Goal: Task Accomplishment & Management: Complete application form

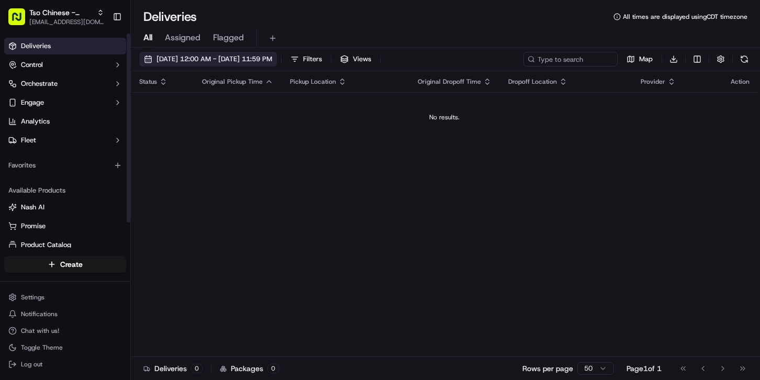
click at [205, 64] on button "[DATE] 12:00 AM - [DATE] 11:59 PM" at bounding box center [208, 59] width 138 height 15
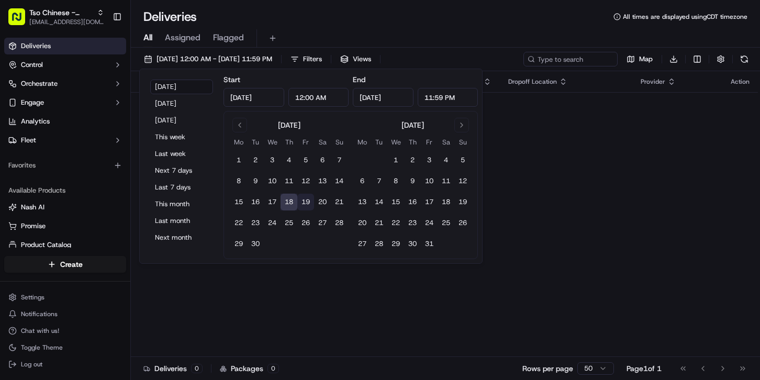
click at [306, 204] on button "19" at bounding box center [305, 202] width 17 height 17
type input "[DATE]"
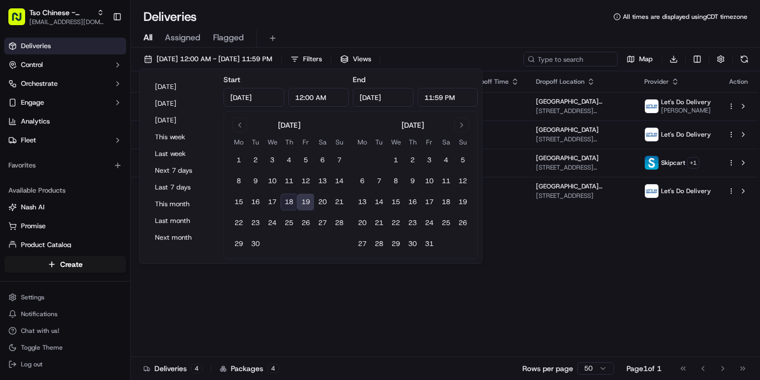
click at [416, 331] on div "Status Original Pickup Time Pickup Location Original Dropoff Time Dropoff Locat…" at bounding box center [444, 214] width 627 height 286
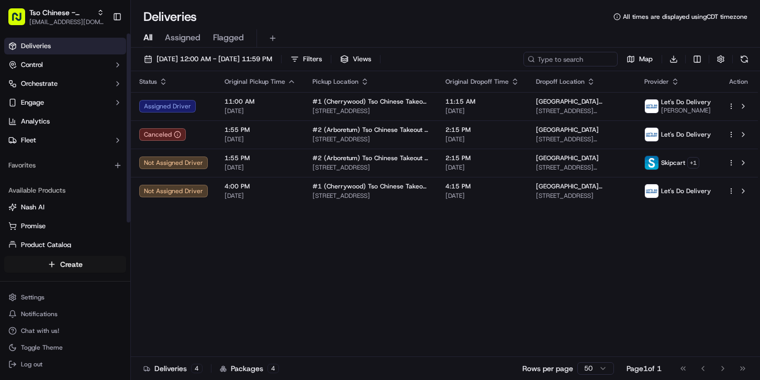
click at [75, 263] on html "Tso Chinese - Catering [EMAIL_ADDRESS][DOMAIN_NAME] Toggle Sidebar Deliveries C…" at bounding box center [380, 190] width 760 height 380
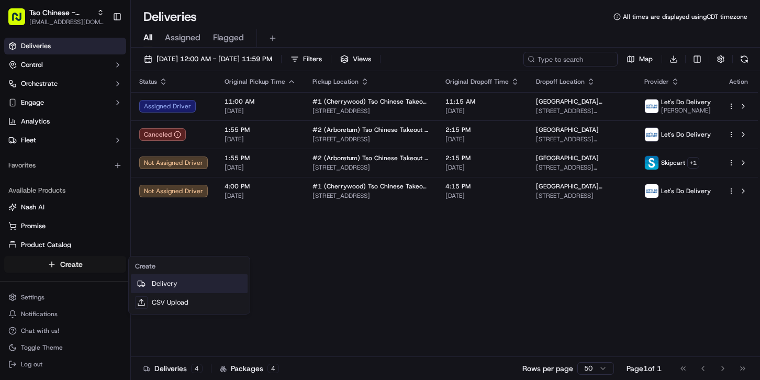
click at [170, 289] on link "Delivery" at bounding box center [189, 283] width 117 height 19
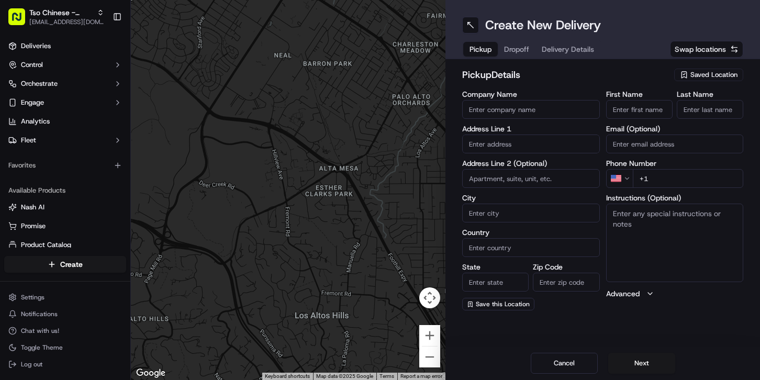
click at [535, 109] on input "Company Name" at bounding box center [531, 109] width 138 height 19
click at [702, 73] on span "Saved Location" at bounding box center [714, 74] width 47 height 9
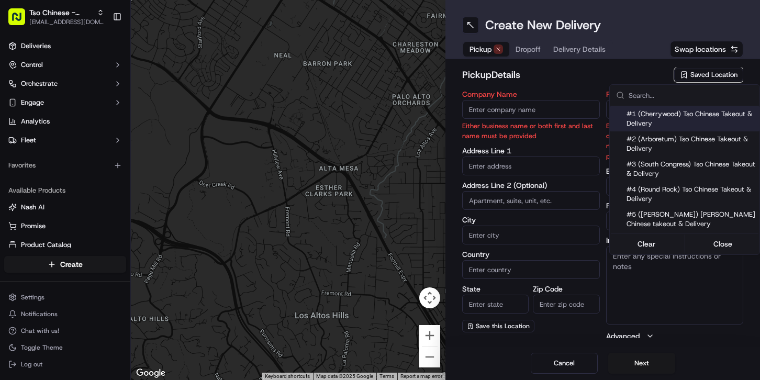
click at [540, 72] on html "Tso Chinese - Catering [EMAIL_ADDRESS][DOMAIN_NAME] Toggle Sidebar Deliveries C…" at bounding box center [380, 190] width 760 height 380
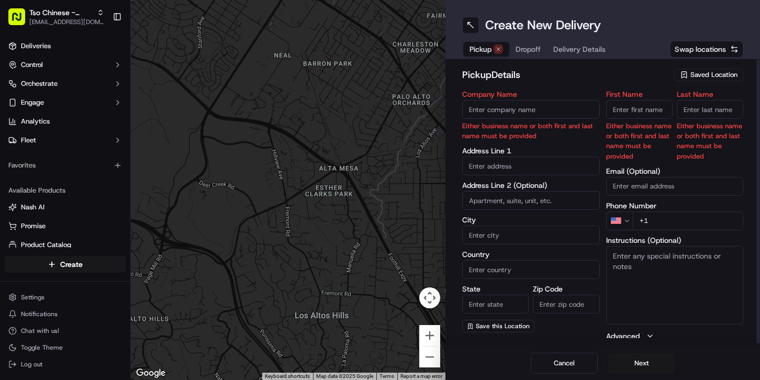
click at [700, 72] on span "Saved Location" at bounding box center [714, 74] width 47 height 9
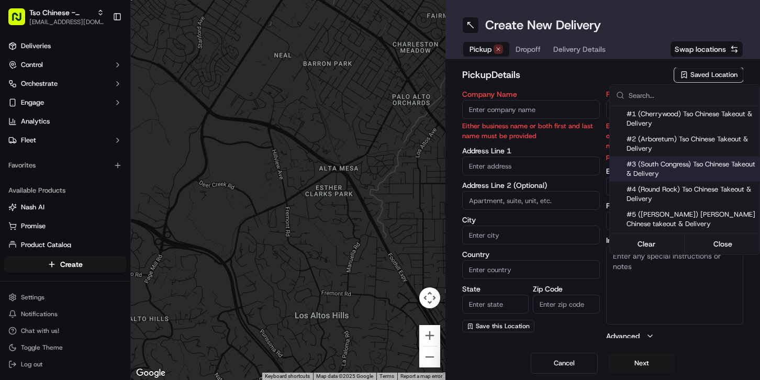
click at [673, 165] on span "#3 (South Congress) Tso Chinese Takeout & Delivery" at bounding box center [691, 169] width 129 height 19
type input "#3 (South Congress) Tso Chinese Takeout & Delivery"
type input "[STREET_ADDRESS]"
type input "Ste F"
type input "Austin"
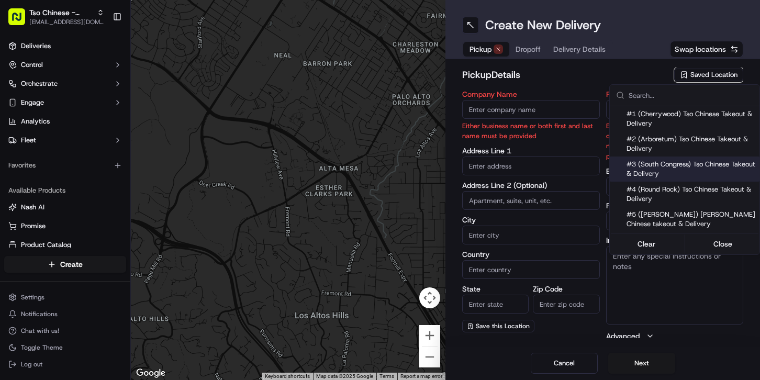
type input "US"
type input "[GEOGRAPHIC_DATA]"
type input "78704"
type input "[PHONE_NUMBER]"
type textarea "Please make sure you're given an invoice for customers and catering labels when…"
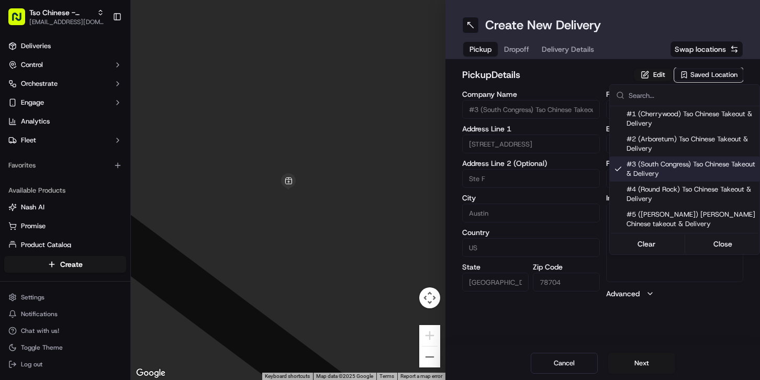
click at [579, 92] on html "Tso Chinese - Catering [EMAIL_ADDRESS][DOMAIN_NAME] Toggle Sidebar Deliveries C…" at bounding box center [380, 190] width 760 height 380
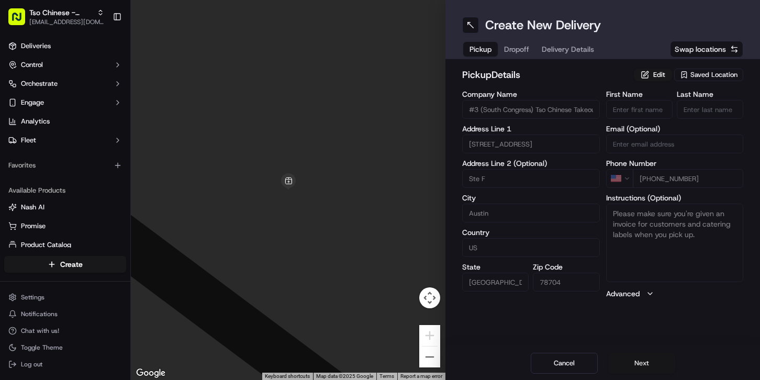
click at [626, 361] on button "Next" at bounding box center [642, 363] width 67 height 21
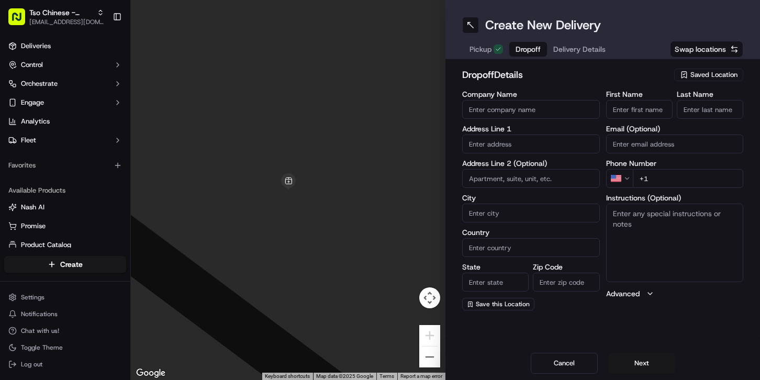
click at [529, 111] on input "Company Name" at bounding box center [531, 109] width 138 height 19
paste input "Bright Path Behavior"
type input "Bright Path Behavior"
click at [637, 123] on div "First Name Last Name Email (Optional) Phone Number US +1 Instructions (Optional…" at bounding box center [675, 201] width 138 height 220
click at [628, 112] on input "First Name" at bounding box center [639, 109] width 67 height 19
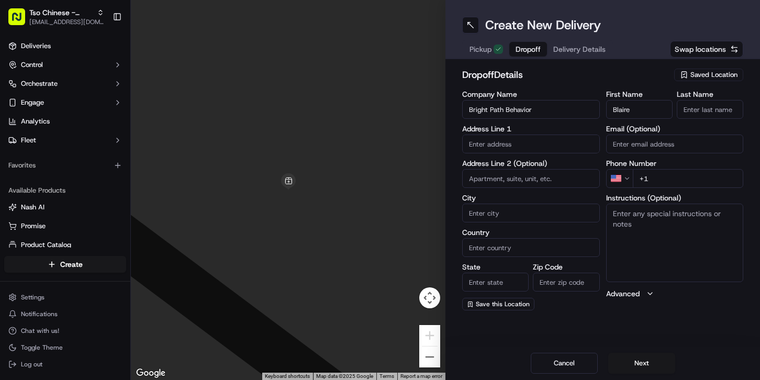
type input "Blaire"
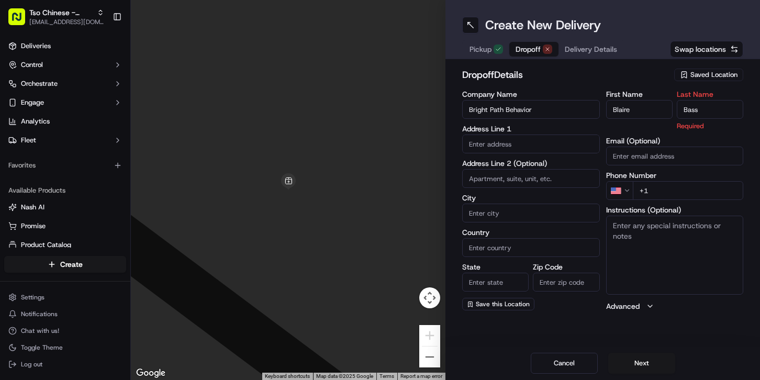
type input "Bass"
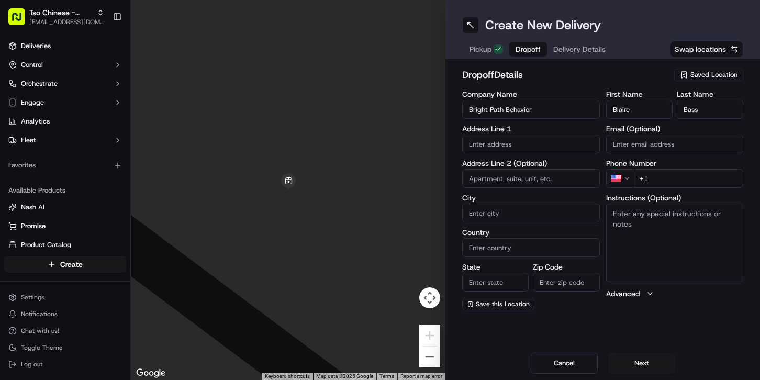
click at [622, 137] on div "Email (Optional)" at bounding box center [675, 139] width 138 height 28
click at [495, 147] on input "text" at bounding box center [531, 144] width 138 height 19
paste input "[EMAIL_ADDRESS][DOMAIN_NAME]"
type input "[EMAIL_ADDRESS][DOMAIN_NAME]"
click at [619, 147] on input "Email (Optional)" at bounding box center [675, 144] width 138 height 19
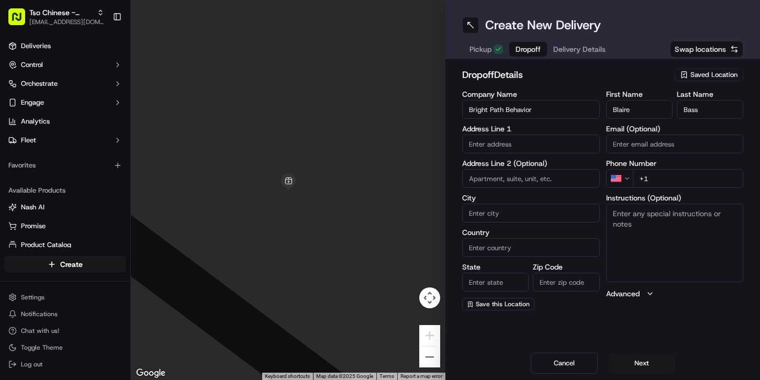
paste input "[EMAIL_ADDRESS][DOMAIN_NAME]"
type input "[EMAIL_ADDRESS][DOMAIN_NAME]"
click at [517, 144] on input "text" at bounding box center [531, 144] width 138 height 19
paste input "South Austin 4407 Pack Saddle Pas"
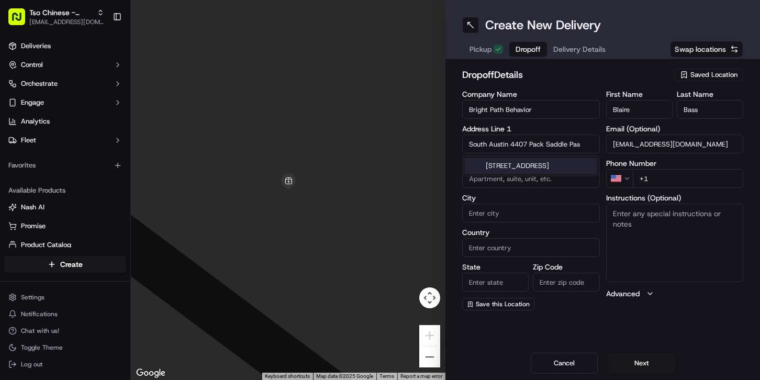
click at [536, 165] on div "[STREET_ADDRESS]" at bounding box center [531, 166] width 132 height 16
type input "[STREET_ADDRESS]"
type input "Austin"
type input "[GEOGRAPHIC_DATA]"
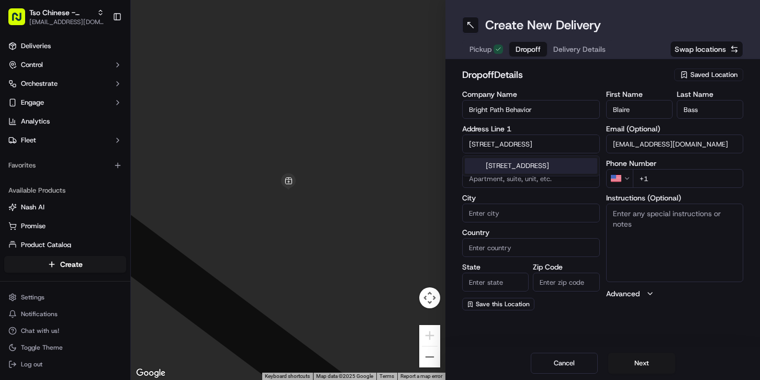
type input "78745"
type input "4407 Pack Saddle Pass"
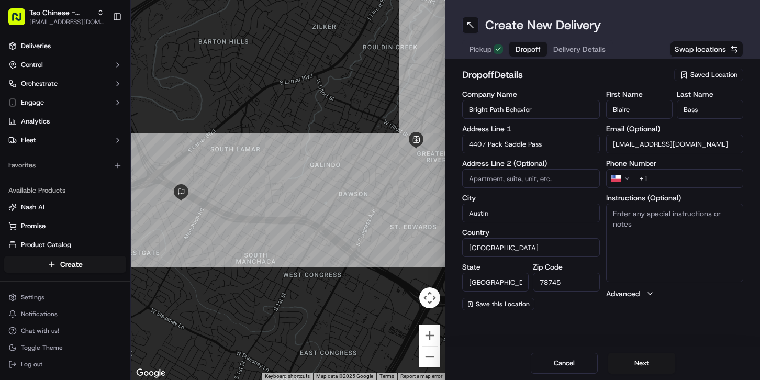
click at [691, 173] on input "+1" at bounding box center [688, 178] width 111 height 19
click at [675, 179] on input "+1" at bounding box center [688, 178] width 111 height 19
paste input "[PHONE_NUMBER]"
type input "[PHONE_NUMBER]"
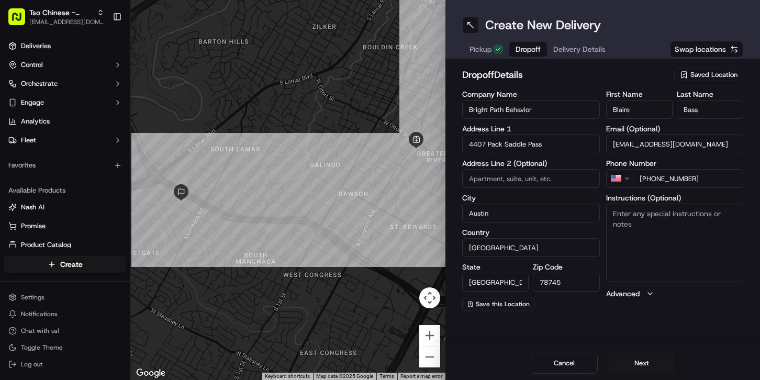
click at [652, 234] on textarea "Instructions (Optional)" at bounding box center [675, 243] width 138 height 79
paste textarea "[PHONE_NUMBER]"
type textarea "Please call [PHONE_NUMBER]"
drag, startPoint x: 717, startPoint y: 219, endPoint x: 539, endPoint y: 211, distance: 177.7
click at [539, 211] on div "Company Name Bright Path Behavior Address Line 1 4407 Pack Saddle Pass Address …" at bounding box center [602, 201] width 281 height 220
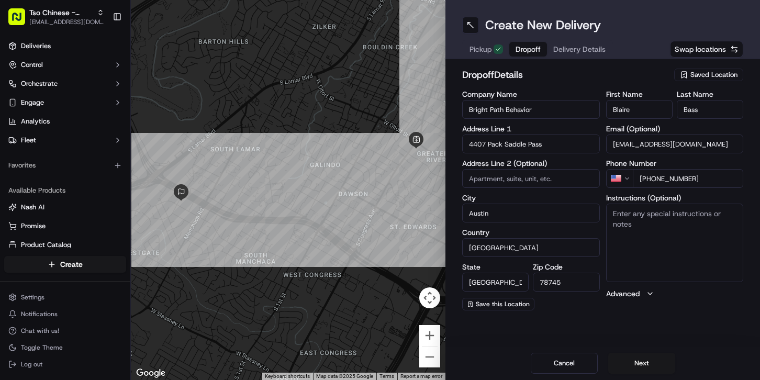
click at [598, 324] on div "Create New Delivery Pickup Dropoff Delivery Details Swap locations dropoff Deta…" at bounding box center [603, 190] width 315 height 380
click at [642, 360] on button "Next" at bounding box center [642, 363] width 67 height 21
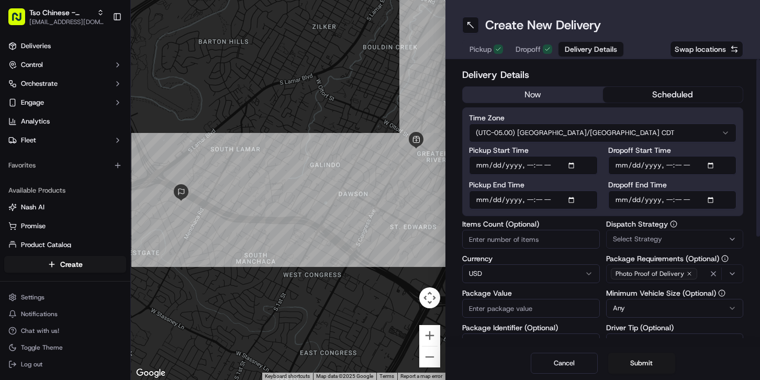
click at [628, 94] on button "scheduled" at bounding box center [673, 95] width 140 height 16
click at [578, 170] on input "Pickup Start Time" at bounding box center [533, 165] width 129 height 19
click at [578, 168] on input "Pickup Start Time" at bounding box center [533, 165] width 129 height 19
type input "[DATE]T11:15"
click at [721, 220] on label "Dispatch Strategy" at bounding box center [675, 223] width 138 height 7
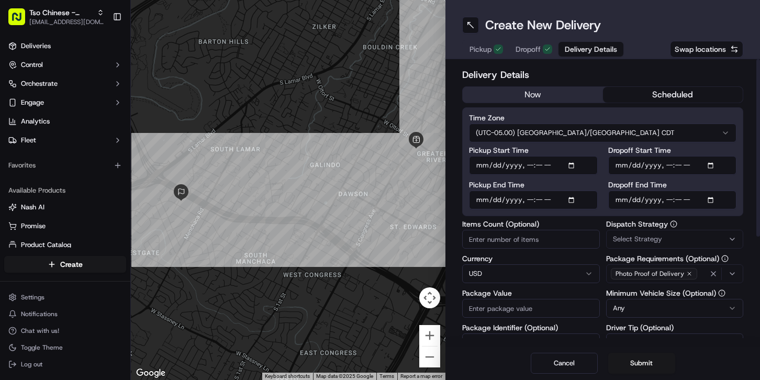
click at [712, 201] on input "Dropoff End Time" at bounding box center [673, 200] width 129 height 19
click at [714, 198] on input "Dropoff End Time" at bounding box center [673, 200] width 129 height 19
type input "[DATE]T11:30"
click at [744, 233] on div "Delivery Details now scheduled Time Zone (UTC-05.00) [GEOGRAPHIC_DATA]/[GEOGRAP…" at bounding box center [603, 203] width 315 height 288
click at [505, 243] on input "Items Count (Optional)" at bounding box center [531, 239] width 138 height 19
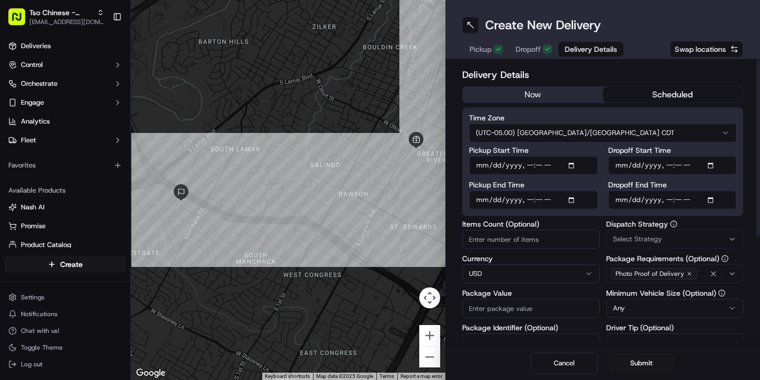
click at [496, 300] on input "Package Value" at bounding box center [531, 308] width 138 height 19
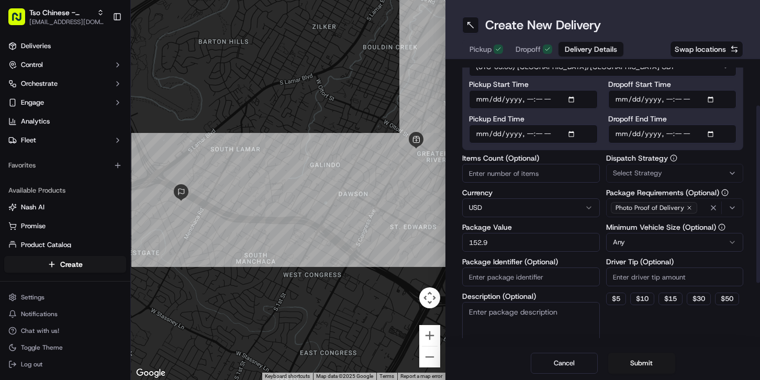
scroll to position [81, 0]
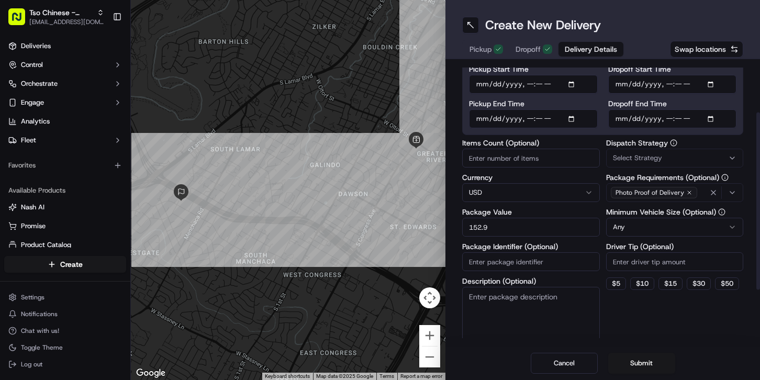
type input "152.9"
click at [526, 260] on input "Package Identifier (Optional)" at bounding box center [531, 261] width 138 height 19
type input "167"
click at [536, 296] on textarea "Description (Optional)" at bounding box center [531, 316] width 138 height 59
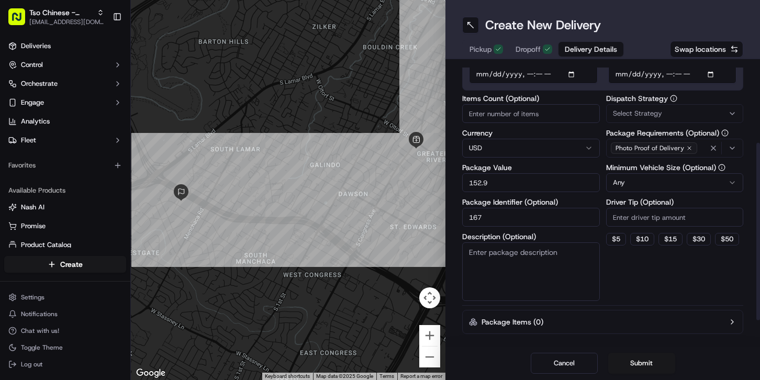
scroll to position [132, 0]
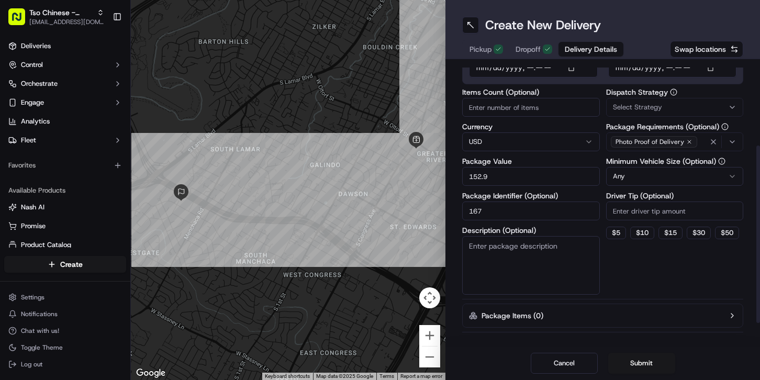
click at [637, 169] on html "Tso Chinese - Catering [EMAIL_ADDRESS][DOMAIN_NAME] Toggle Sidebar Deliveries C…" at bounding box center [380, 190] width 760 height 380
click at [668, 111] on div "Select Strategy" at bounding box center [675, 107] width 132 height 9
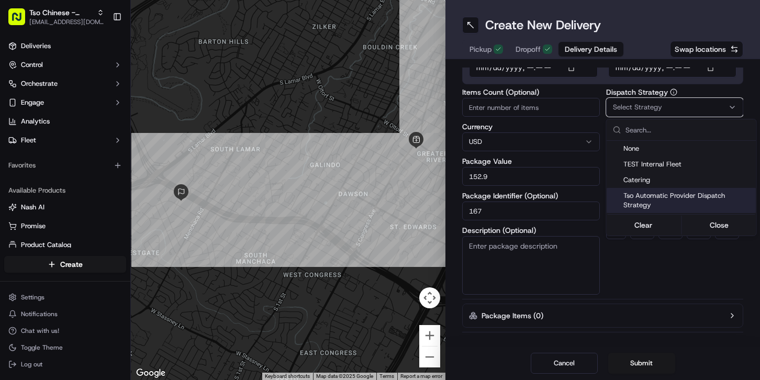
click at [662, 196] on span "Tso Automatic Provider Dispatch Strategy" at bounding box center [688, 200] width 129 height 19
click at [642, 266] on html "Tso Chinese - Catering [EMAIL_ADDRESS][DOMAIN_NAME] Toggle Sidebar Deliveries C…" at bounding box center [380, 190] width 760 height 380
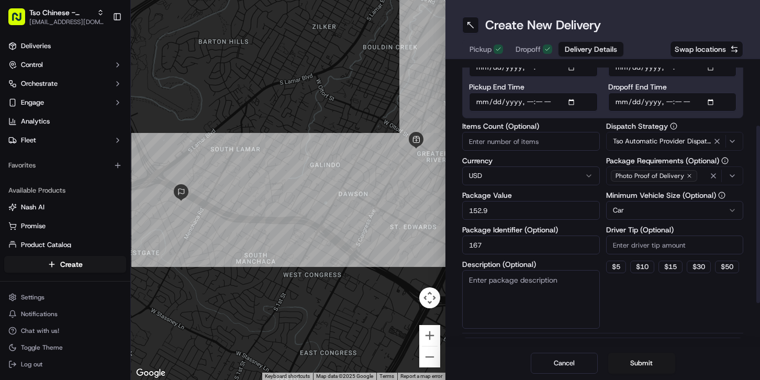
scroll to position [93, 0]
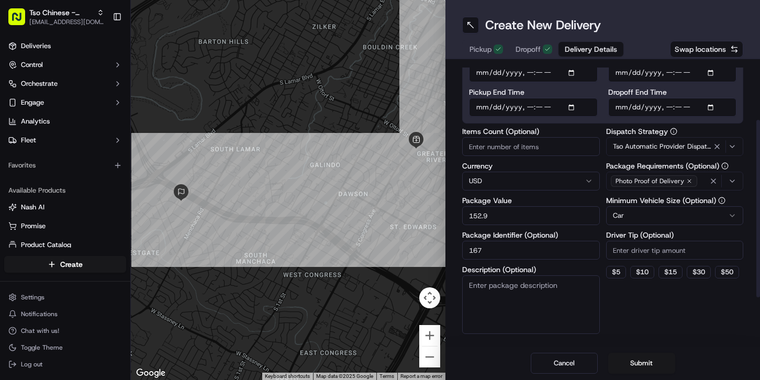
click at [644, 242] on input "Driver Tip (Optional)" at bounding box center [675, 250] width 138 height 19
click at [621, 277] on button "$ 5" at bounding box center [616, 272] width 20 height 13
type input "5"
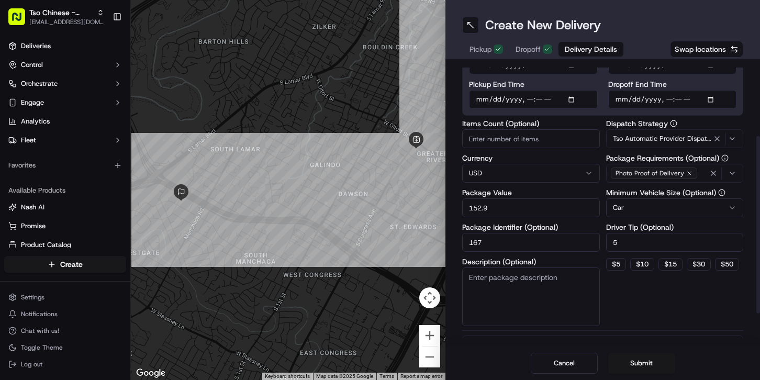
scroll to position [121, 0]
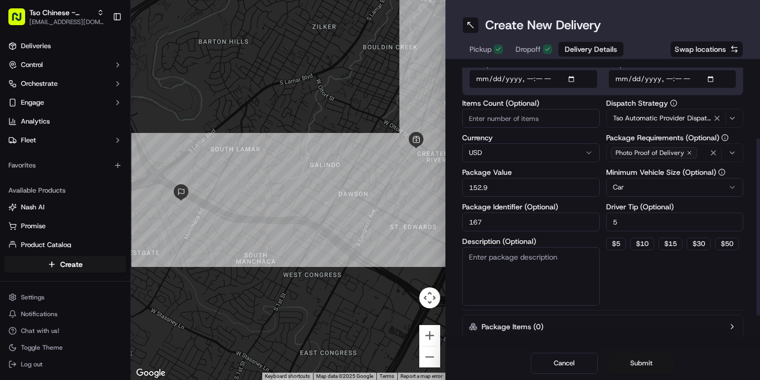
click at [646, 369] on button "Submit" at bounding box center [642, 363] width 67 height 21
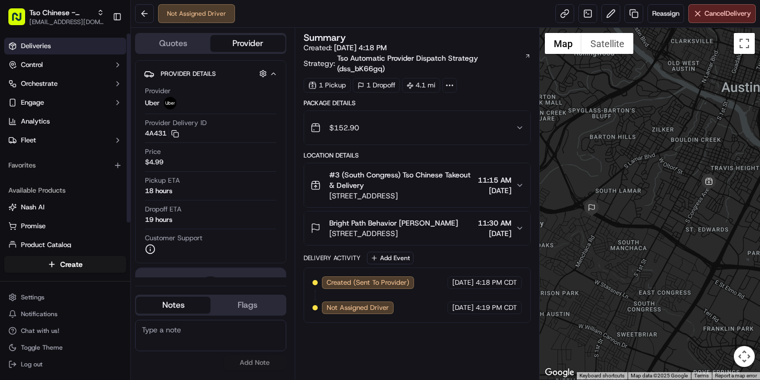
click at [43, 50] on span "Deliveries" at bounding box center [36, 45] width 30 height 9
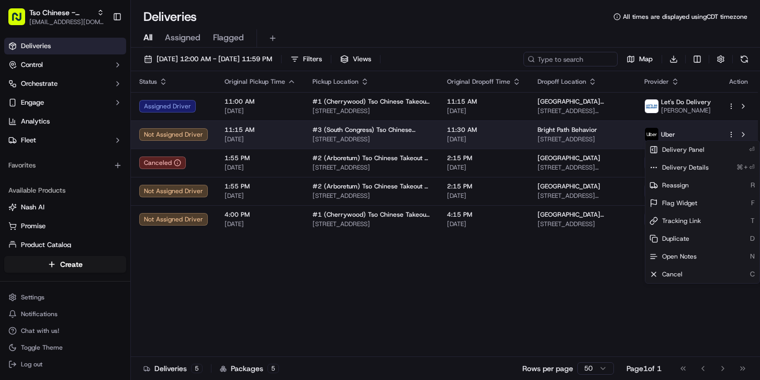
click at [732, 134] on html "Tso Chinese - Catering [EMAIL_ADDRESS][DOMAIN_NAME] Toggle Sidebar Deliveries C…" at bounding box center [380, 190] width 760 height 380
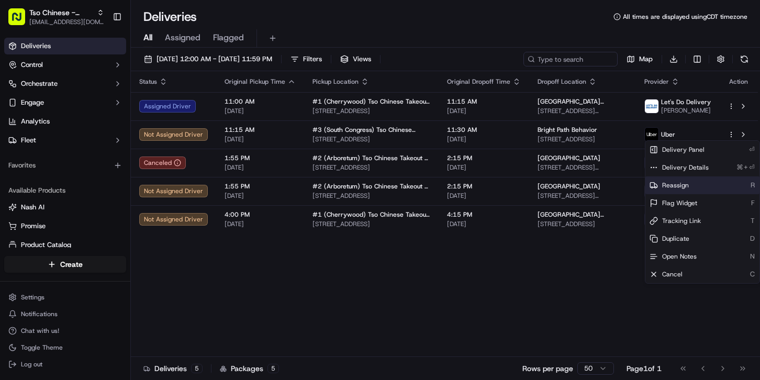
click at [689, 185] on div "Reassign R" at bounding box center [703, 185] width 114 height 18
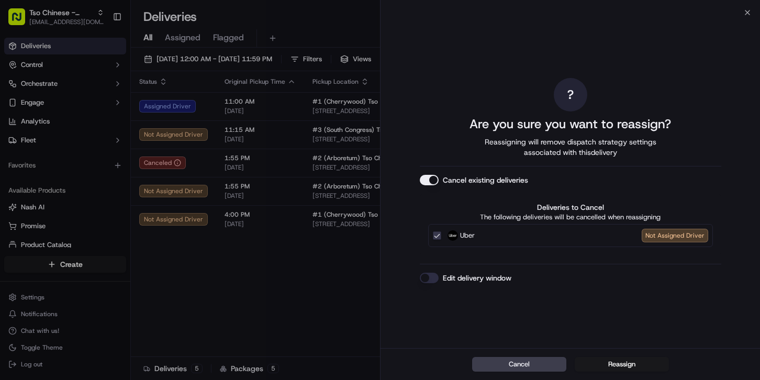
click at [437, 239] on button "Uber Not Assigned Driver" at bounding box center [437, 235] width 8 height 8
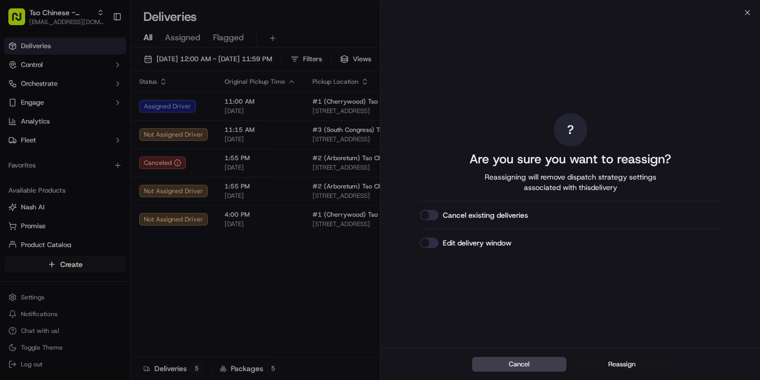
click at [625, 366] on button "Reassign" at bounding box center [622, 364] width 94 height 15
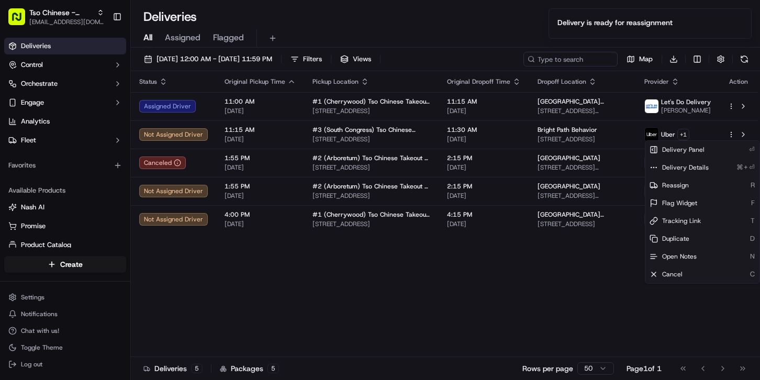
click at [574, 305] on div "Status Original Pickup Time Pickup Location Original Dropoff Time Dropoff Locat…" at bounding box center [444, 214] width 627 height 286
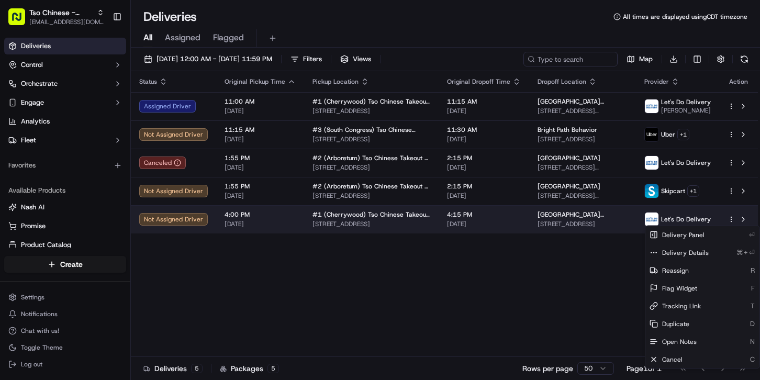
click at [730, 217] on html "Tso Chinese - Catering [EMAIL_ADDRESS][DOMAIN_NAME] Toggle Sidebar Deliveries C…" at bounding box center [380, 190] width 760 height 380
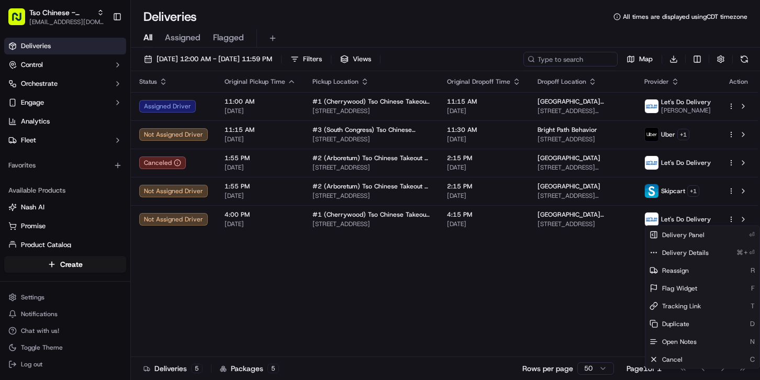
click at [625, 293] on html "Tso Chinese - Catering [EMAIL_ADDRESS][DOMAIN_NAME] Toggle Sidebar Deliveries C…" at bounding box center [380, 190] width 760 height 380
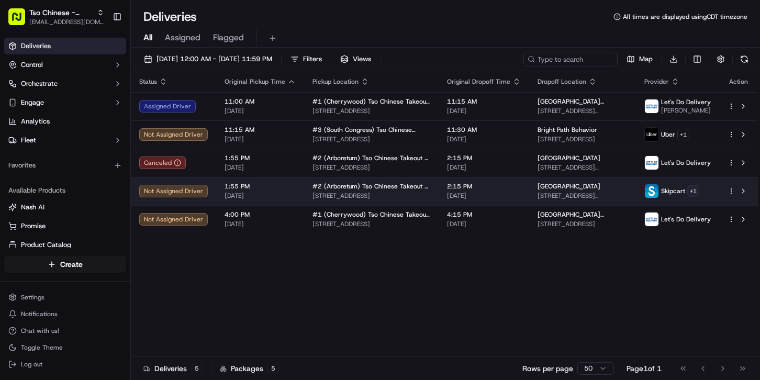
click at [696, 191] on html "Tso Chinese - Catering [EMAIL_ADDRESS][DOMAIN_NAME] Toggle Sidebar Deliveries C…" at bounding box center [380, 190] width 760 height 380
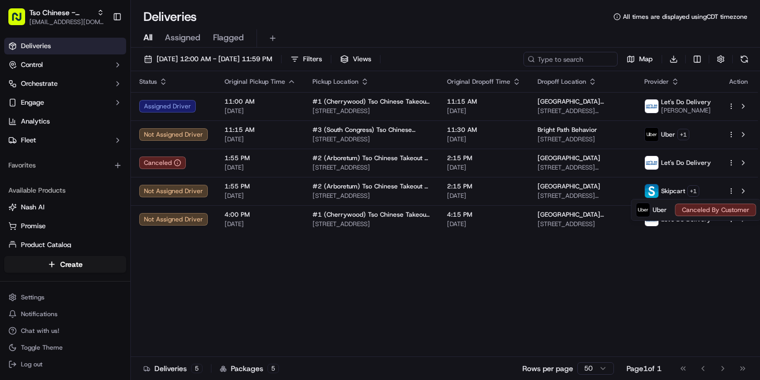
click at [685, 137] on html "Tso Chinese - Catering [EMAIL_ADDRESS][DOMAIN_NAME] Toggle Sidebar Deliveries C…" at bounding box center [380, 190] width 760 height 380
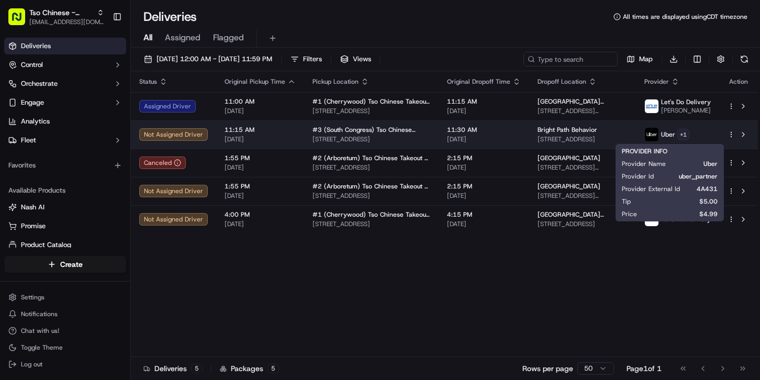
click at [684, 138] on html "Tso Chinese - Catering [EMAIL_ADDRESS][DOMAIN_NAME] Toggle Sidebar Deliveries C…" at bounding box center [380, 190] width 760 height 380
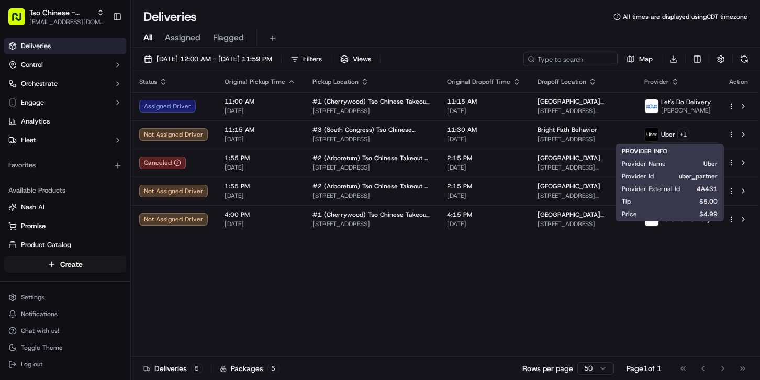
click at [660, 133] on html "Tso Chinese - Catering [EMAIL_ADDRESS][DOMAIN_NAME] Toggle Sidebar Deliveries C…" at bounding box center [380, 190] width 760 height 380
click at [659, 133] on img at bounding box center [652, 135] width 14 height 14
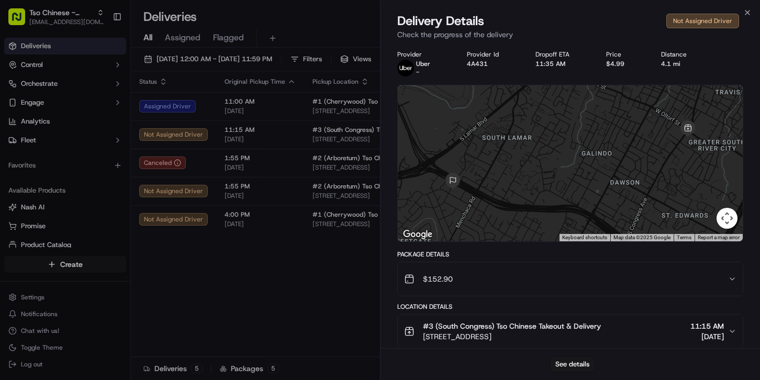
click at [417, 71] on span "-" at bounding box center [417, 72] width 3 height 8
click at [408, 68] on img at bounding box center [405, 68] width 17 height 17
